Goal: Download file/media

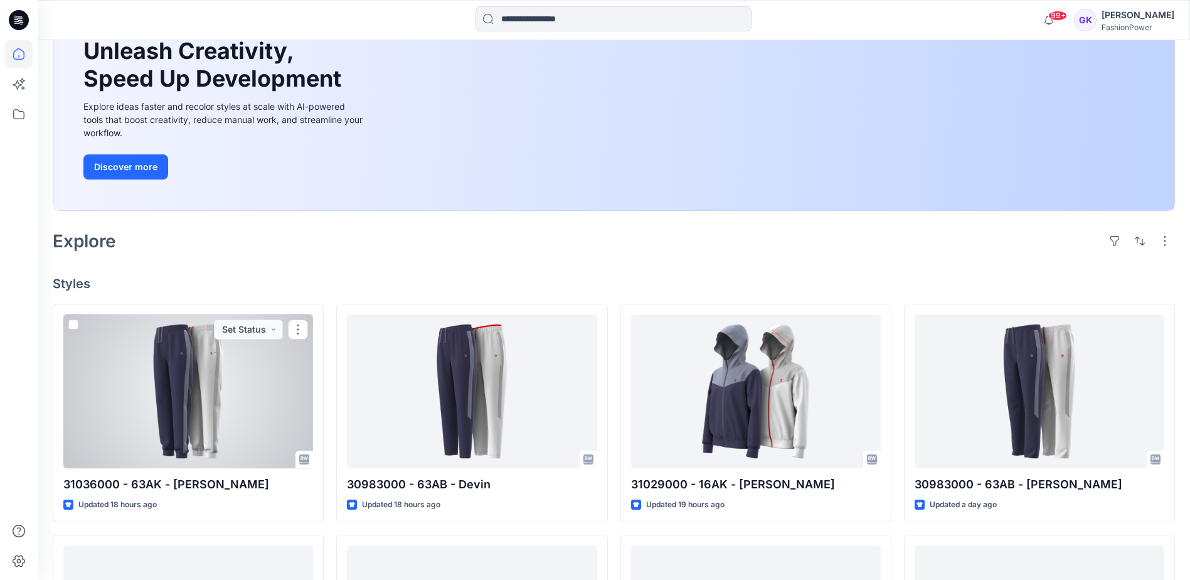
scroll to position [126, 0]
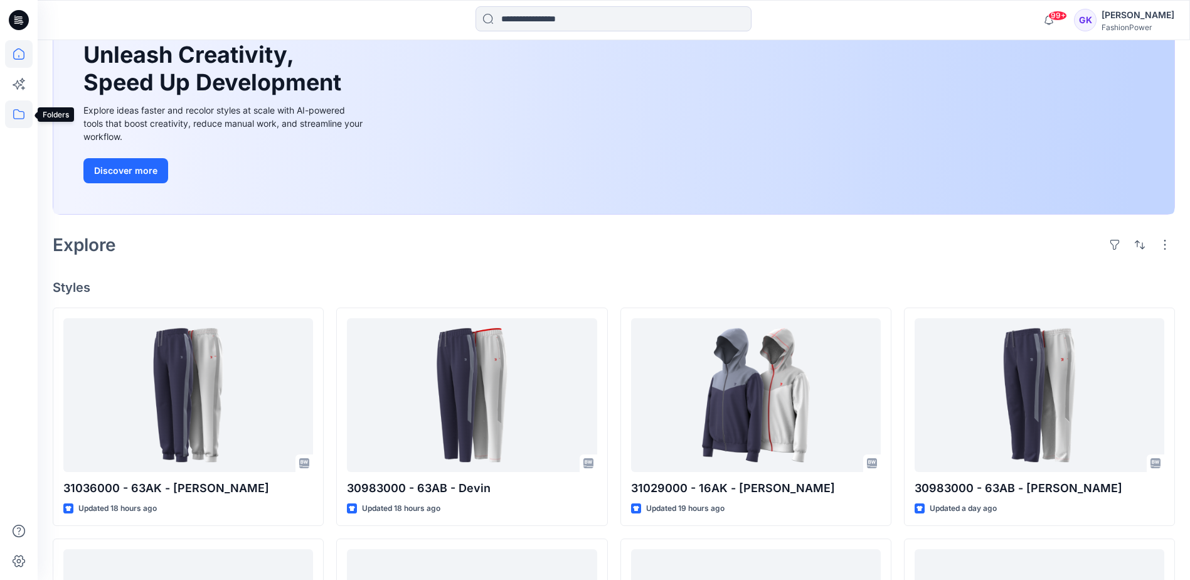
click at [21, 106] on icon at bounding box center [19, 114] width 28 height 28
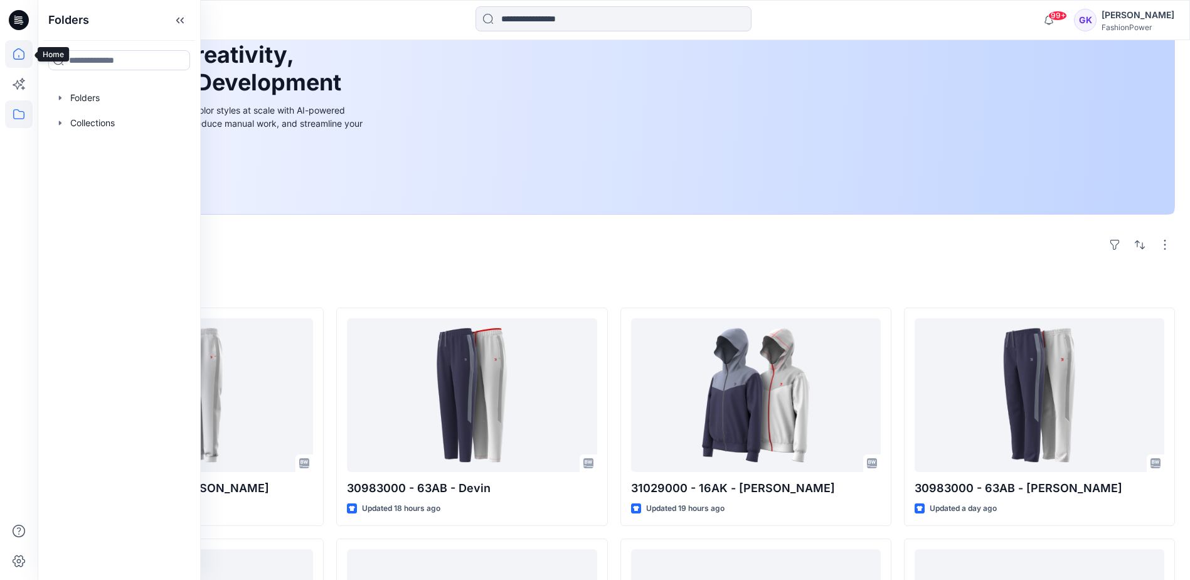
click at [9, 41] on icon at bounding box center [19, 54] width 28 height 28
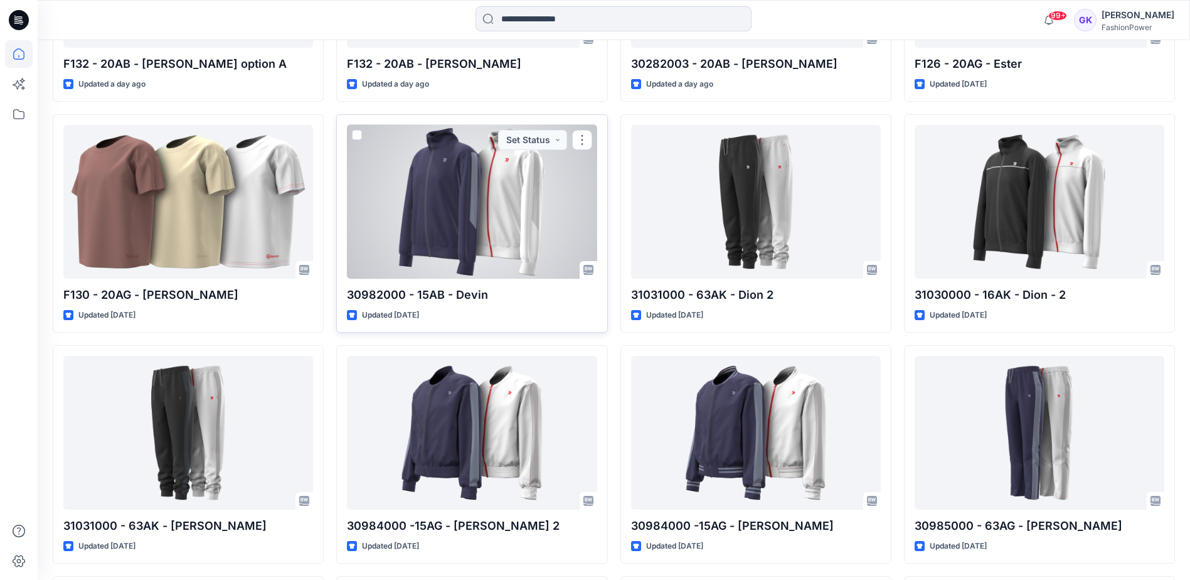
scroll to position [1033, 0]
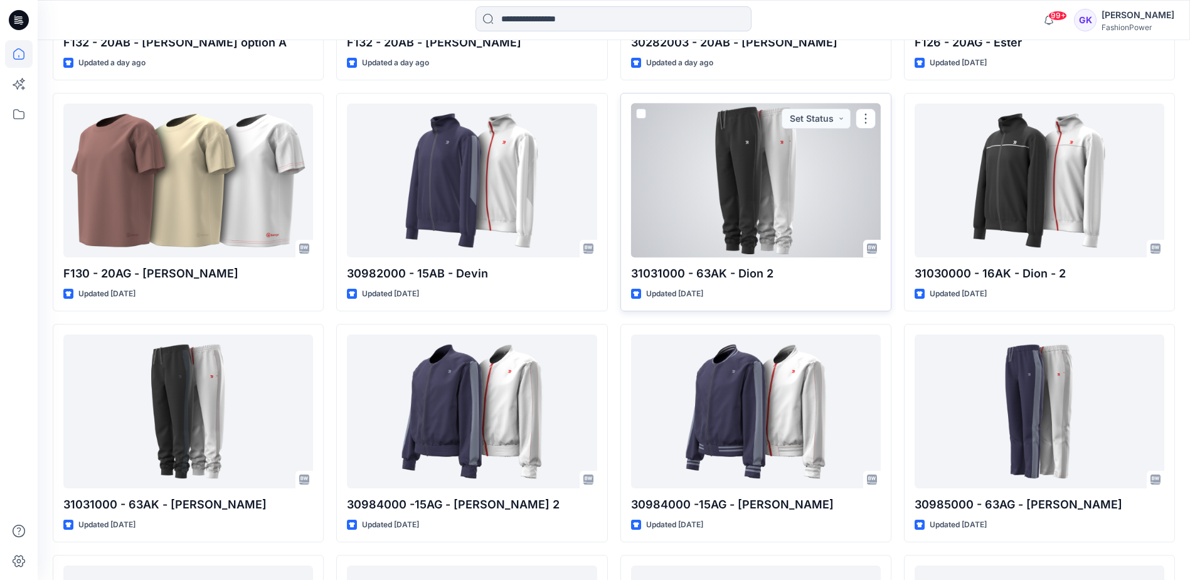
click at [592, 201] on div at bounding box center [756, 181] width 250 height 154
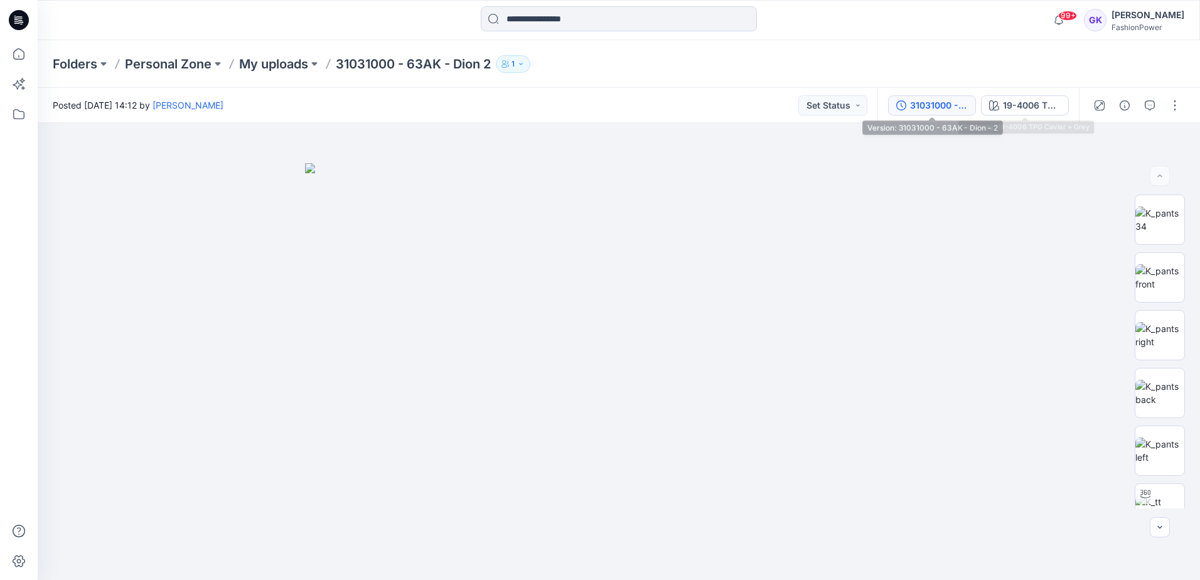
click at [592, 108] on div "31031000 - 63AK - Dion - 2" at bounding box center [939, 106] width 58 height 14
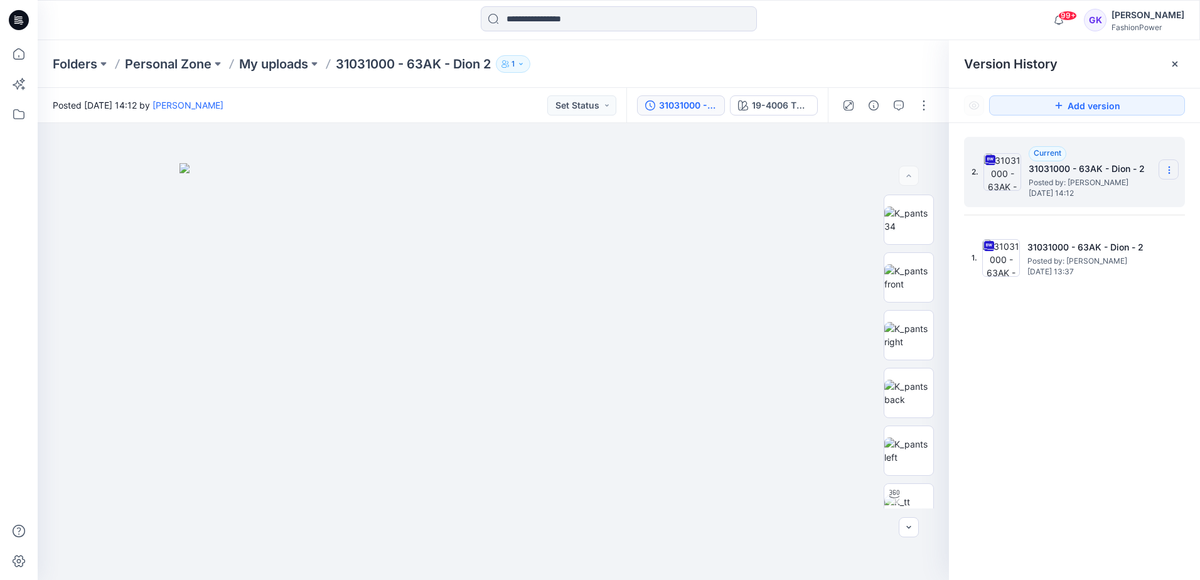
click at [592, 174] on icon at bounding box center [1169, 170] width 10 height 10
click at [592, 191] on span "Download Source BW File" at bounding box center [1105, 194] width 105 height 15
